Goal: Information Seeking & Learning: Learn about a topic

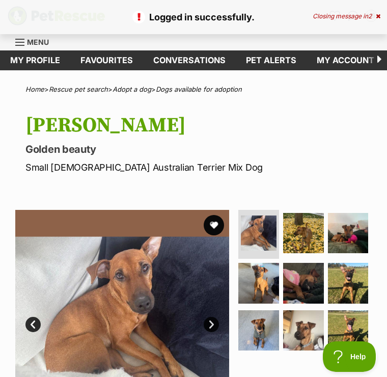
click at [216, 226] on button "favourite" at bounding box center [214, 225] width 20 height 20
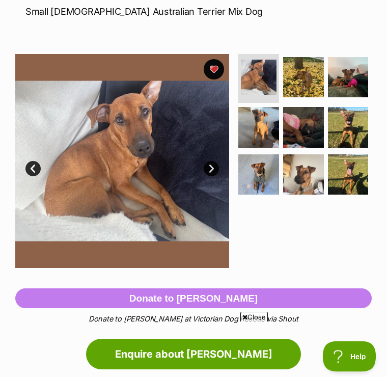
scroll to position [135, 0]
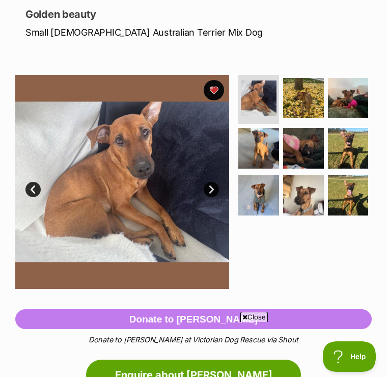
click at [354, 197] on img at bounding box center [348, 195] width 41 height 41
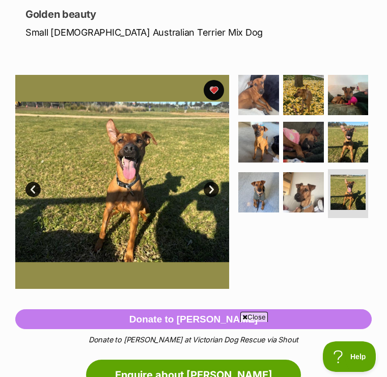
click at [308, 198] on img at bounding box center [303, 192] width 41 height 41
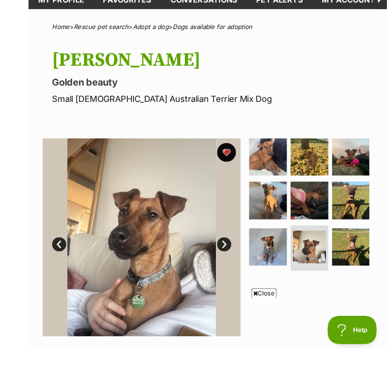
scroll to position [112, 0]
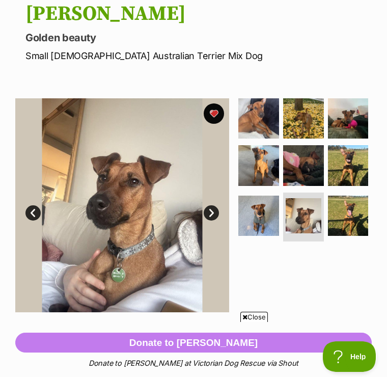
click at [315, 174] on img at bounding box center [303, 165] width 41 height 41
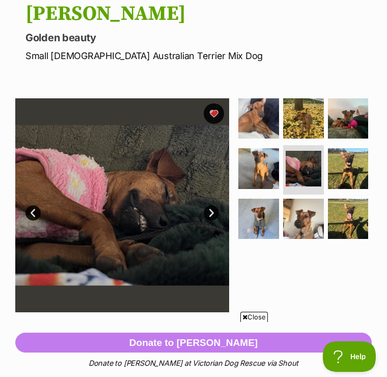
click at [263, 167] on img at bounding box center [258, 168] width 41 height 41
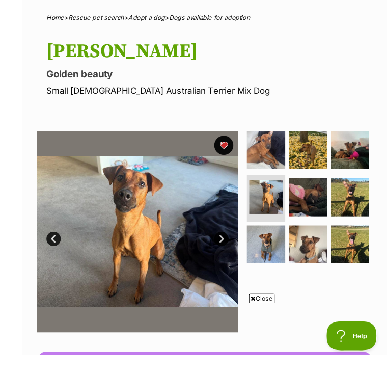
scroll to position [111, 0]
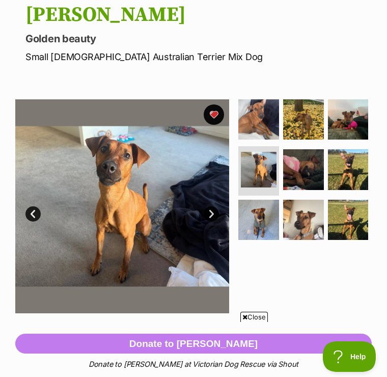
click at [350, 118] on img at bounding box center [348, 119] width 41 height 41
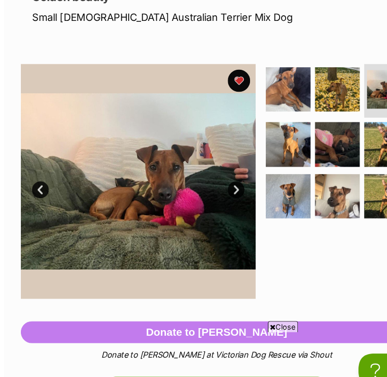
scroll to position [133, 0]
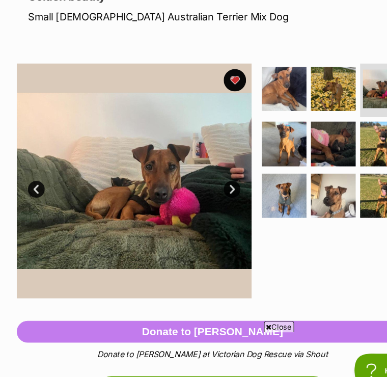
click at [266, 85] on img at bounding box center [258, 100] width 41 height 41
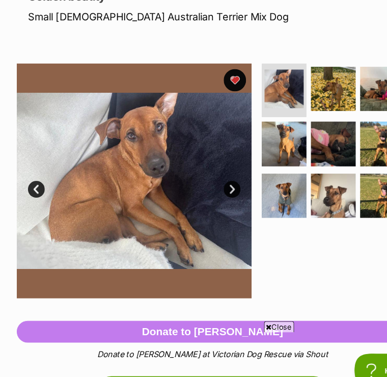
click at [307, 81] on img at bounding box center [303, 100] width 41 height 41
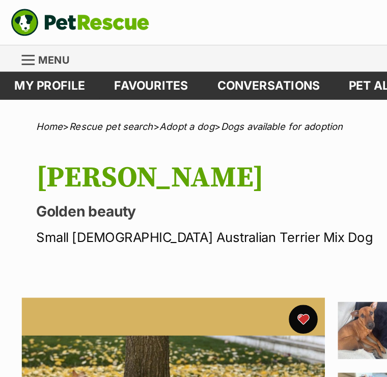
scroll to position [0, 0]
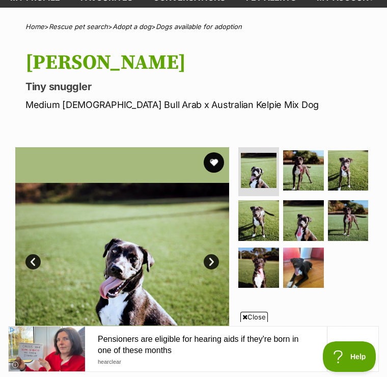
click at [269, 174] on img at bounding box center [259, 171] width 36 height 36
click at [310, 177] on img at bounding box center [303, 170] width 41 height 41
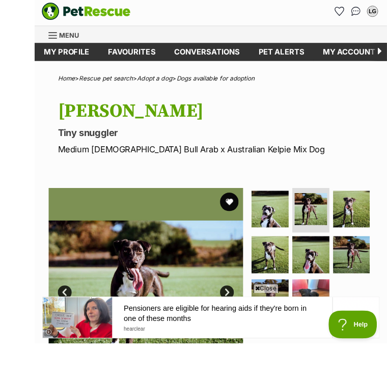
scroll to position [73, 0]
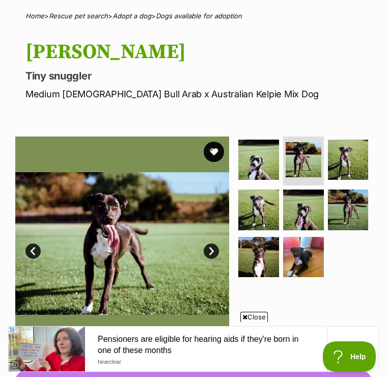
click at [356, 157] on img at bounding box center [348, 160] width 41 height 41
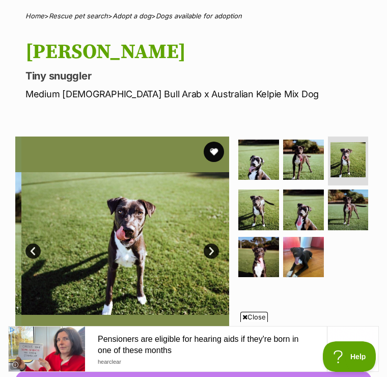
scroll to position [0, 0]
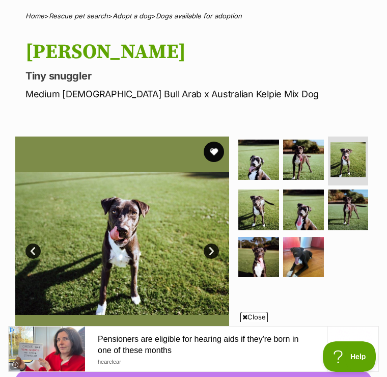
click at [265, 210] on img at bounding box center [258, 210] width 41 height 41
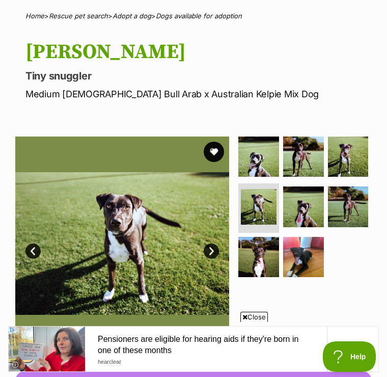
click at [305, 208] on img at bounding box center [303, 207] width 41 height 41
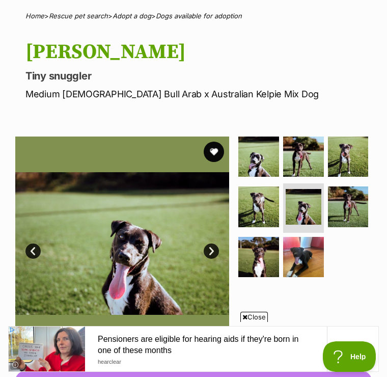
click at [351, 214] on img at bounding box center [348, 207] width 41 height 41
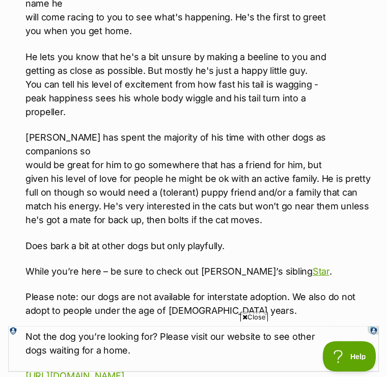
scroll to position [1406, 0]
click at [313, 266] on link "Star" at bounding box center [321, 271] width 17 height 11
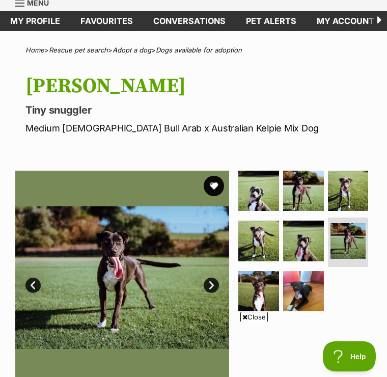
scroll to position [0, 0]
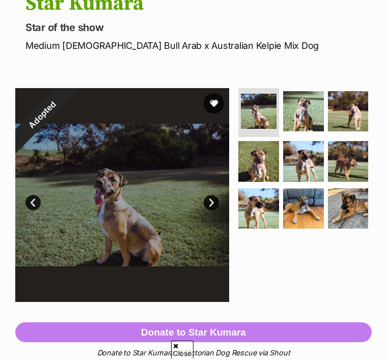
scroll to position [122, 0]
click at [270, 122] on img at bounding box center [259, 112] width 36 height 36
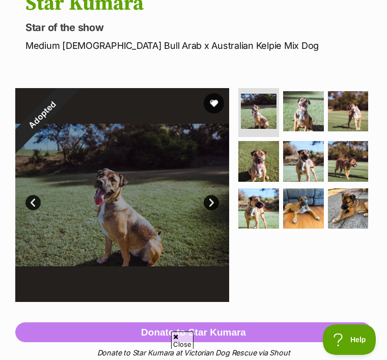
click at [313, 124] on img at bounding box center [303, 111] width 41 height 41
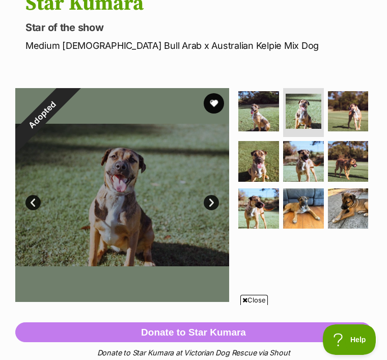
scroll to position [0, 0]
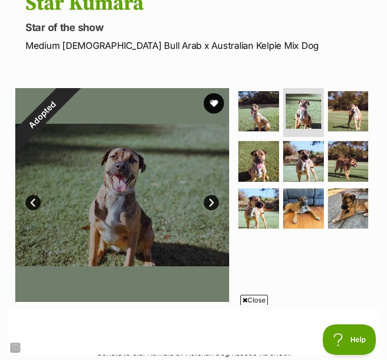
click at [355, 115] on img at bounding box center [348, 111] width 41 height 41
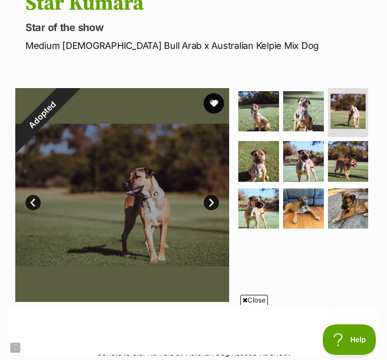
click at [266, 169] on img at bounding box center [258, 161] width 41 height 41
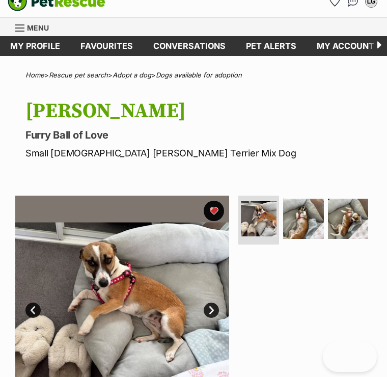
click at [307, 220] on img at bounding box center [303, 219] width 41 height 41
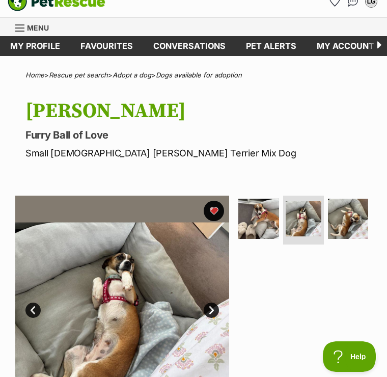
click at [350, 223] on img at bounding box center [348, 219] width 41 height 41
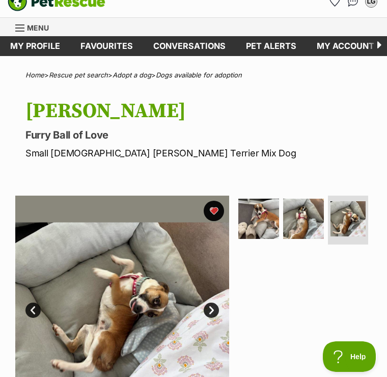
click at [259, 226] on img at bounding box center [258, 219] width 41 height 41
